Goal: Transaction & Acquisition: Obtain resource

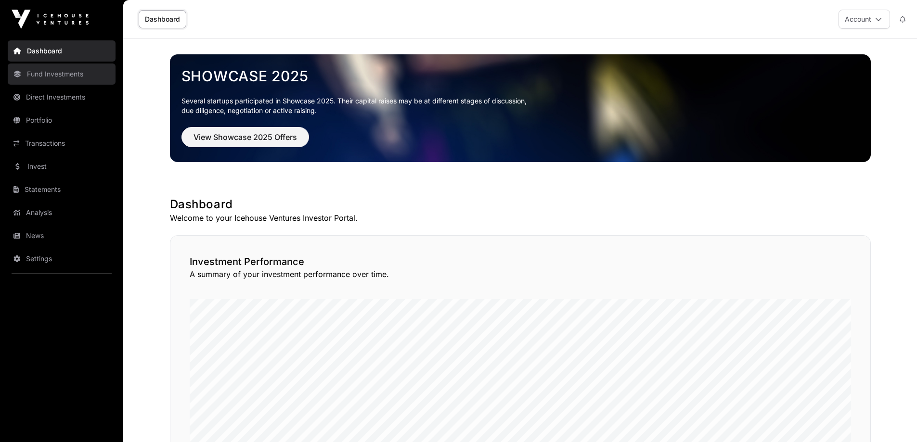
click at [52, 76] on link "Fund Investments" at bounding box center [62, 74] width 108 height 21
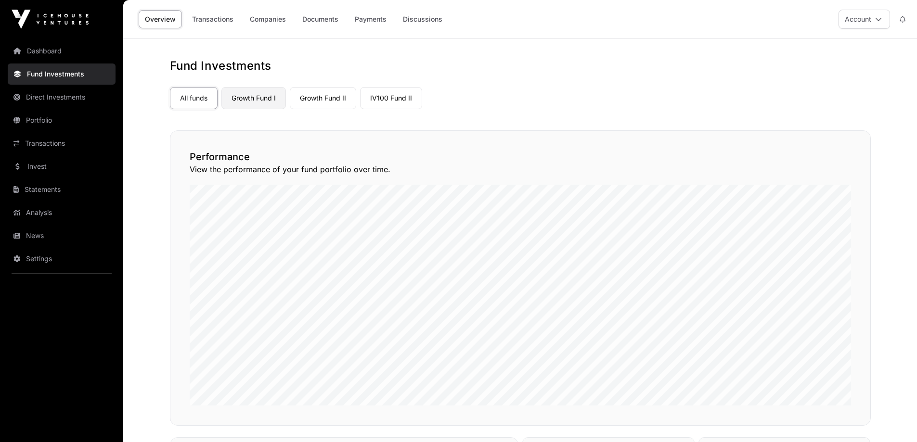
click at [247, 102] on link "Growth Fund I" at bounding box center [253, 98] width 64 height 22
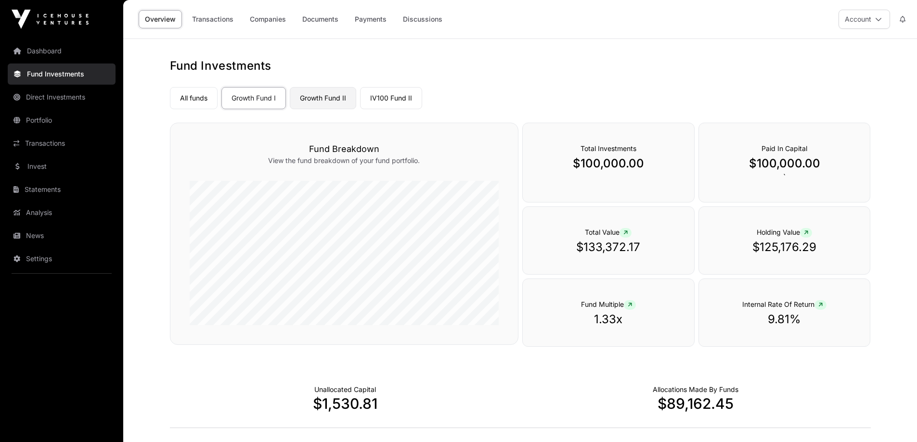
click at [339, 91] on link "Growth Fund II" at bounding box center [323, 98] width 66 height 22
click at [393, 98] on link "IV100 Fund II" at bounding box center [391, 98] width 62 height 22
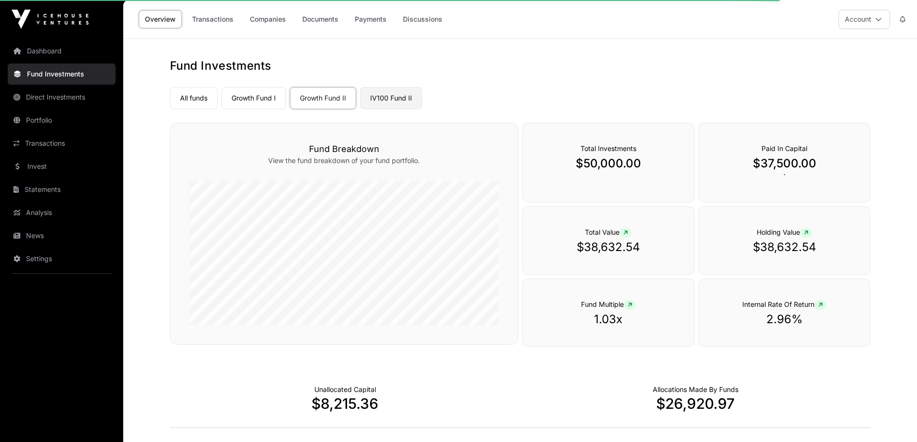
click at [385, 95] on link "IV100 Fund II" at bounding box center [391, 98] width 62 height 22
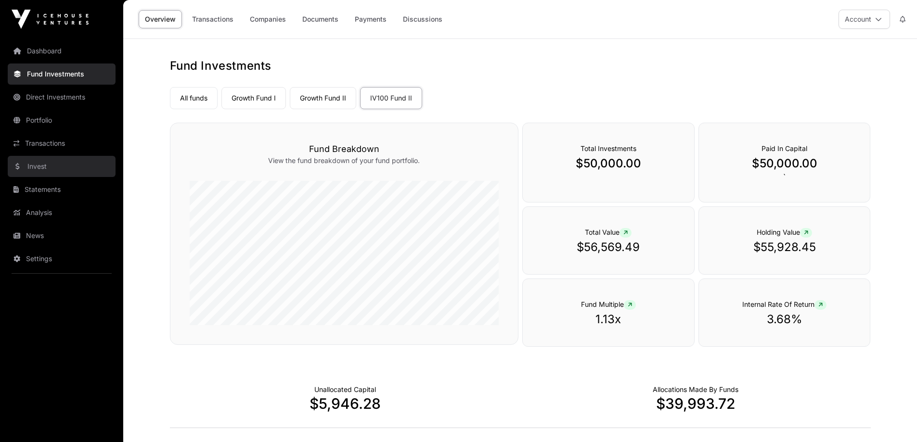
click at [39, 163] on link "Invest" at bounding box center [62, 166] width 108 height 21
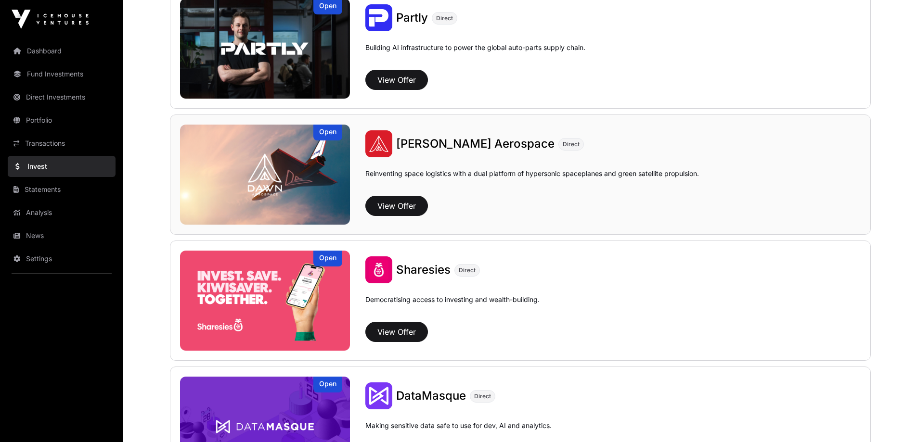
scroll to position [1059, 0]
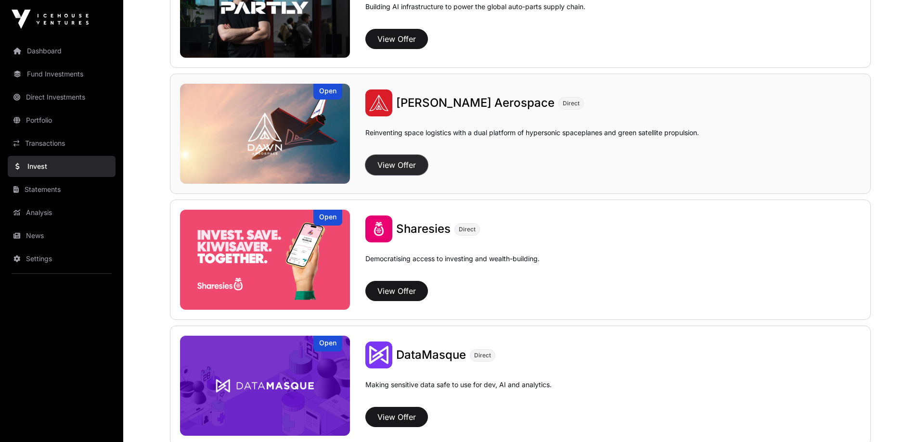
click at [401, 165] on button "View Offer" at bounding box center [396, 165] width 63 height 20
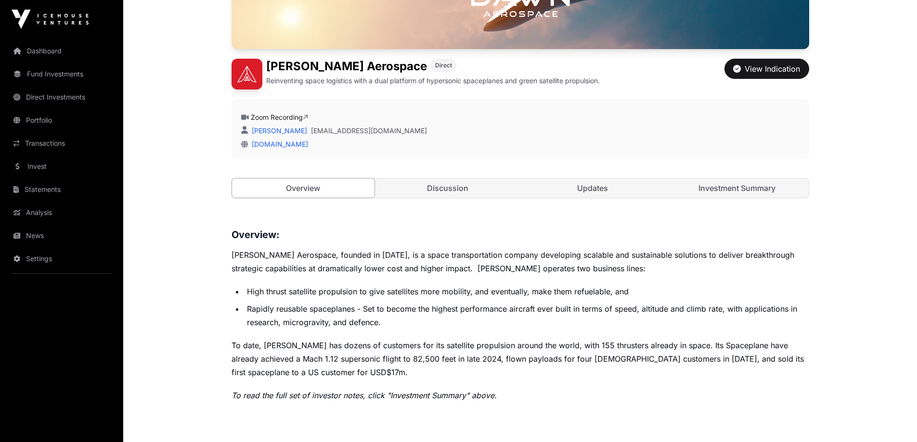
scroll to position [241, 0]
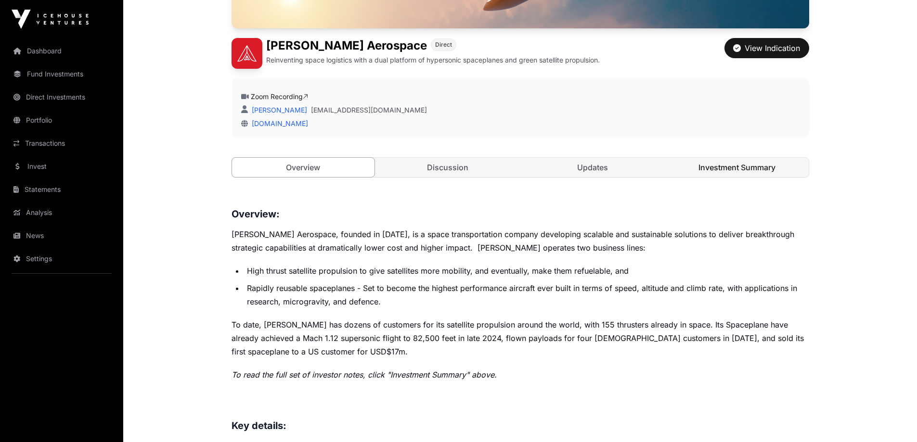
click at [726, 167] on link "Investment Summary" at bounding box center [737, 167] width 143 height 19
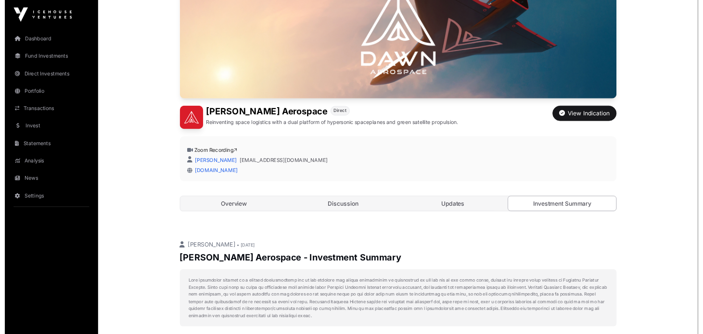
scroll to position [144, 0]
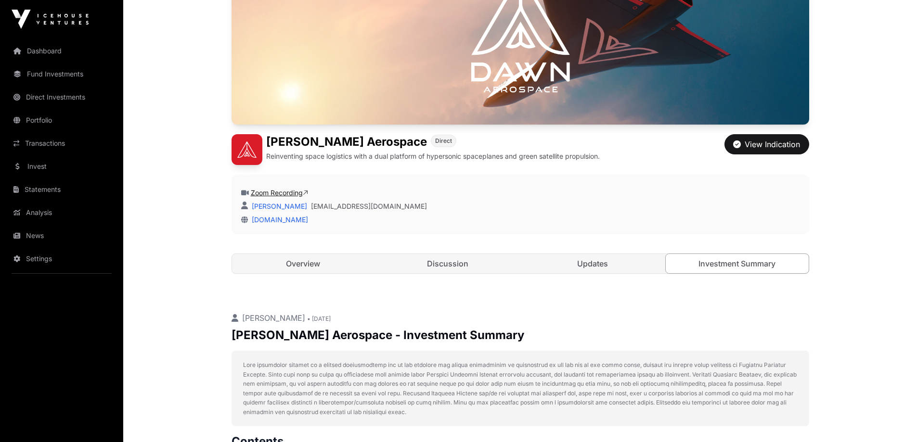
click at [281, 191] on link "Zoom Recording" at bounding box center [279, 193] width 57 height 8
